Goal: Register for event/course

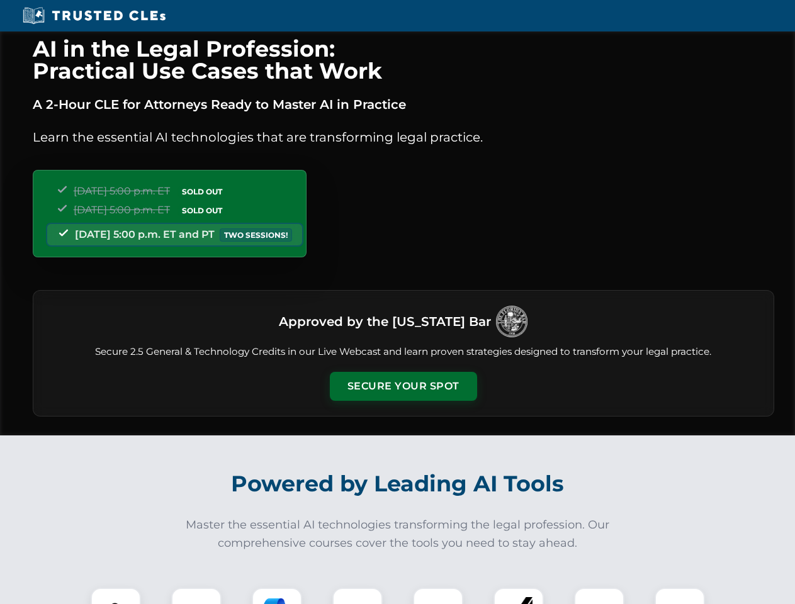
click at [403, 387] on button "Secure Your Spot" at bounding box center [403, 386] width 147 height 29
click at [116, 596] on img at bounding box center [116, 613] width 37 height 37
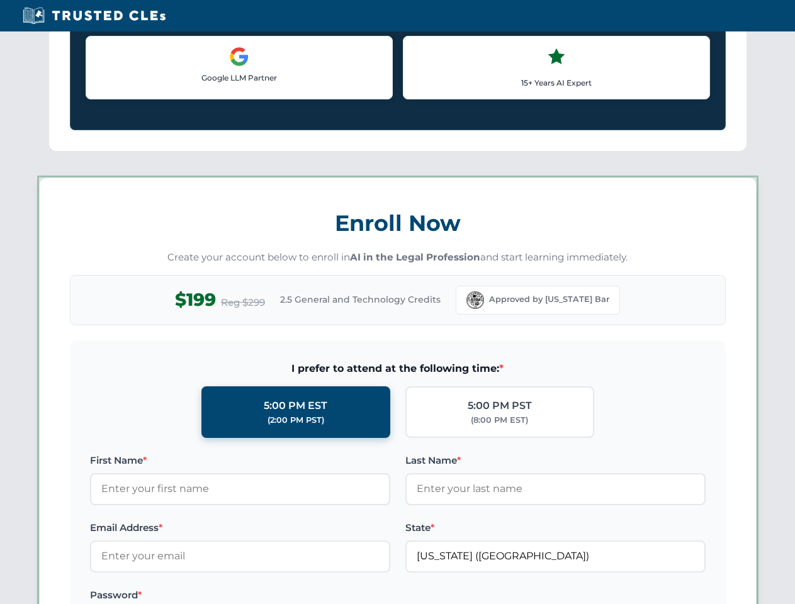
click at [277, 596] on label "Password *" at bounding box center [240, 595] width 300 height 15
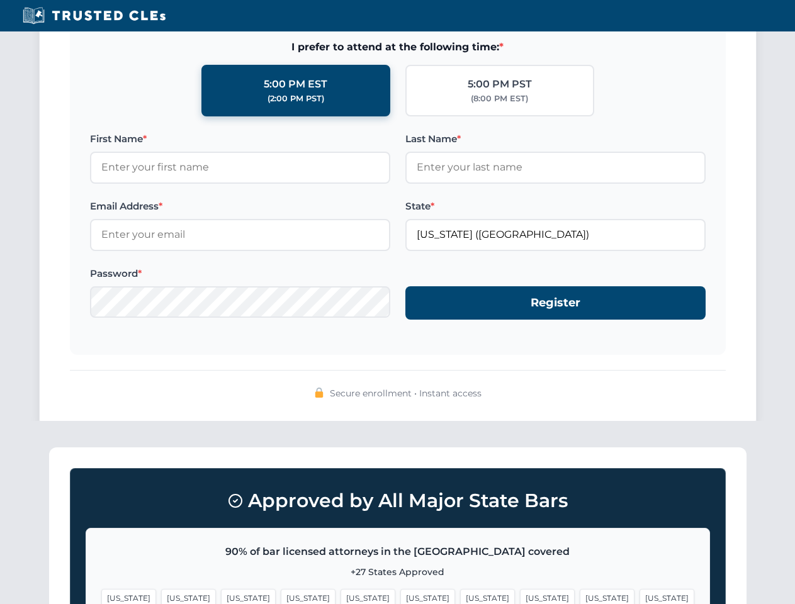
click at [580, 596] on span "[US_STATE]" at bounding box center [607, 598] width 55 height 18
